Goal: Transaction & Acquisition: Purchase product/service

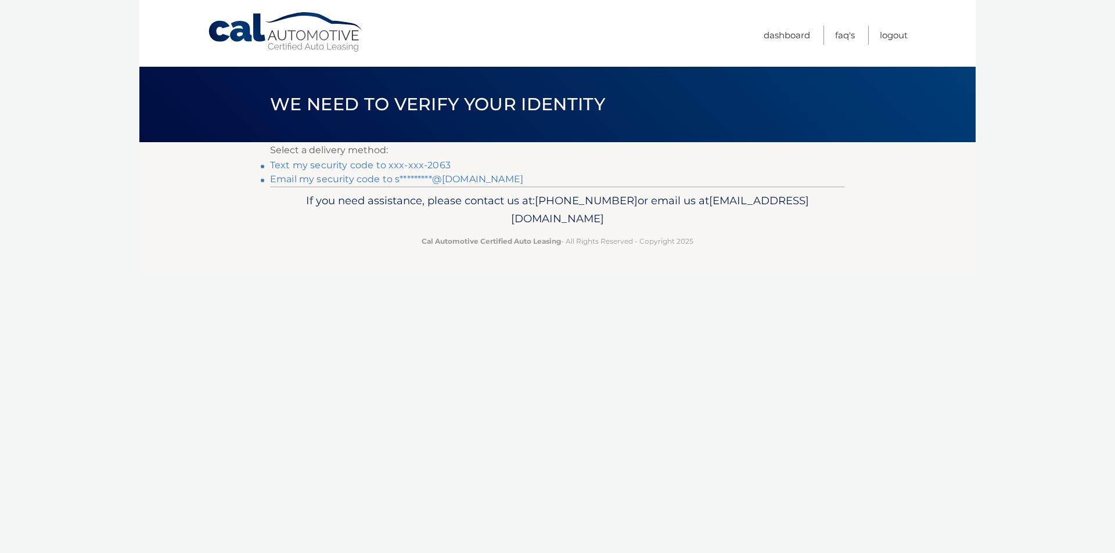
click at [369, 168] on link "Text my security code to xxx-xxx-2063" at bounding box center [360, 165] width 181 height 11
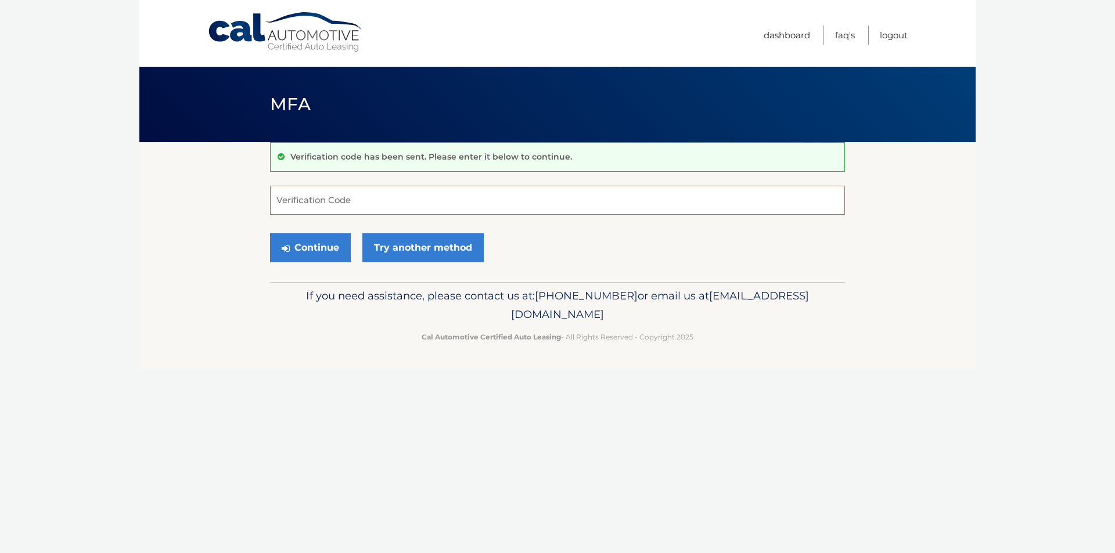
click at [338, 206] on input "Verification Code" at bounding box center [557, 200] width 575 height 29
type input "631923"
click at [325, 242] on button "Continue" at bounding box center [310, 247] width 81 height 29
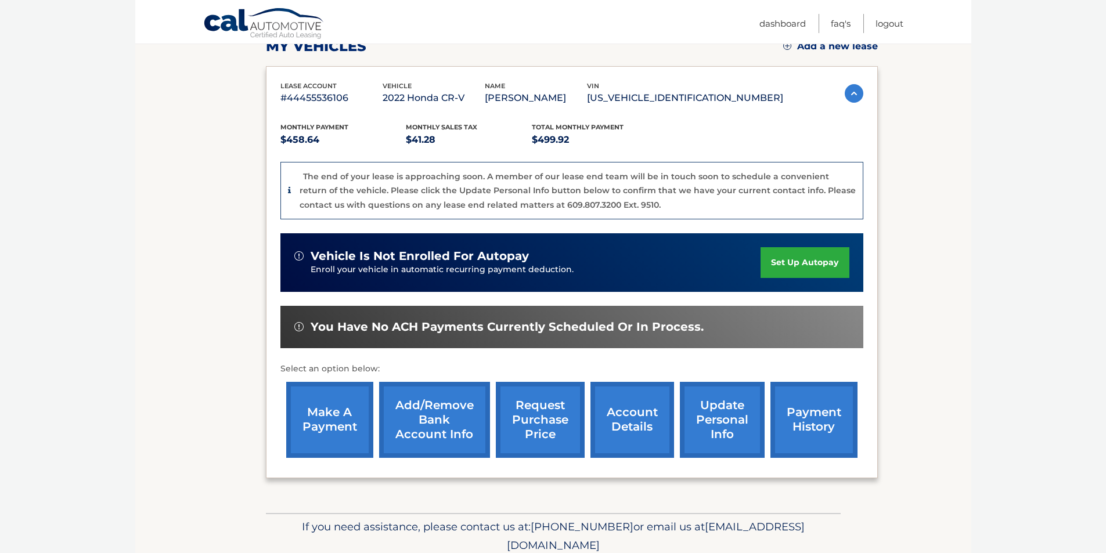
scroll to position [222, 0]
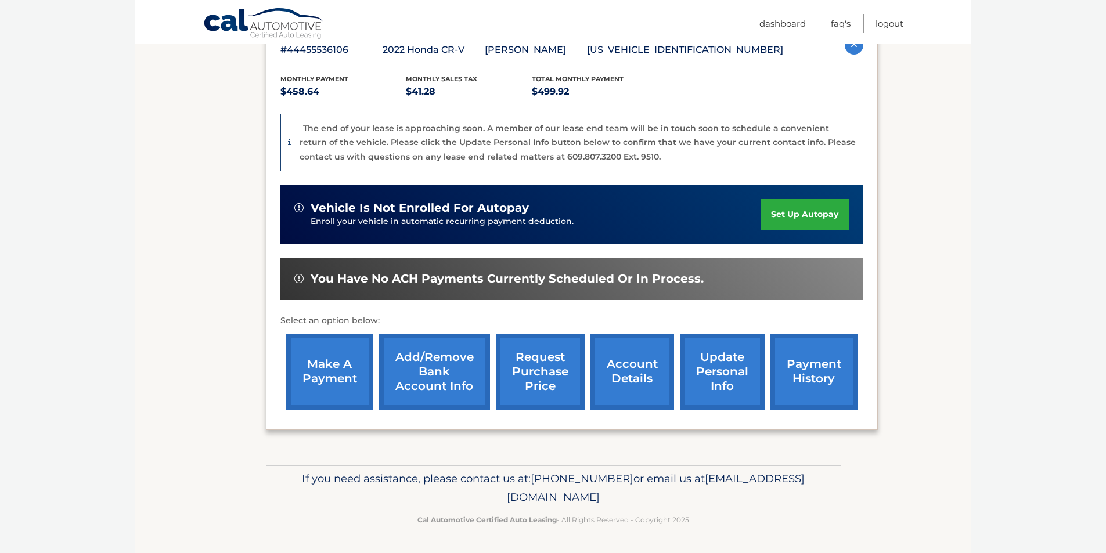
click at [329, 372] on link "make a payment" at bounding box center [329, 372] width 87 height 76
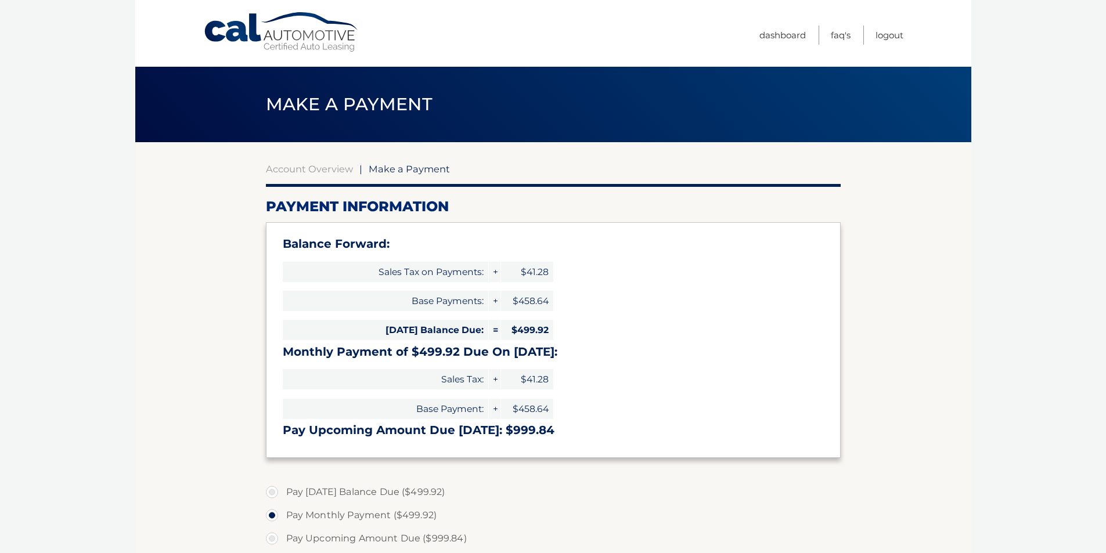
select select "YWUxY2YxOWUtZmNjOS00MDkyLWE0NjItOTkxOTViODI4NDU5"
